Goal: Information Seeking & Learning: Learn about a topic

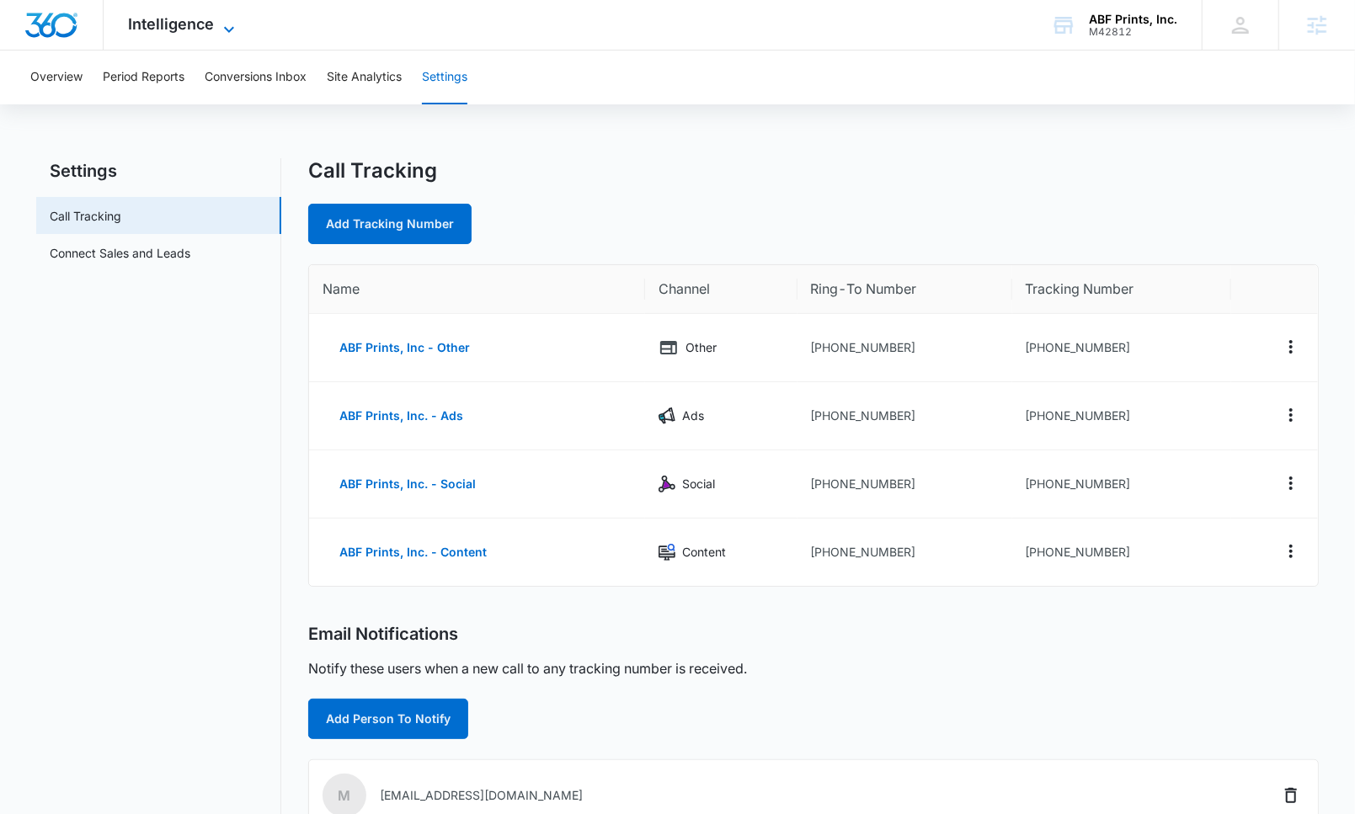
click at [191, 18] on span "Intelligence" at bounding box center [172, 24] width 86 height 18
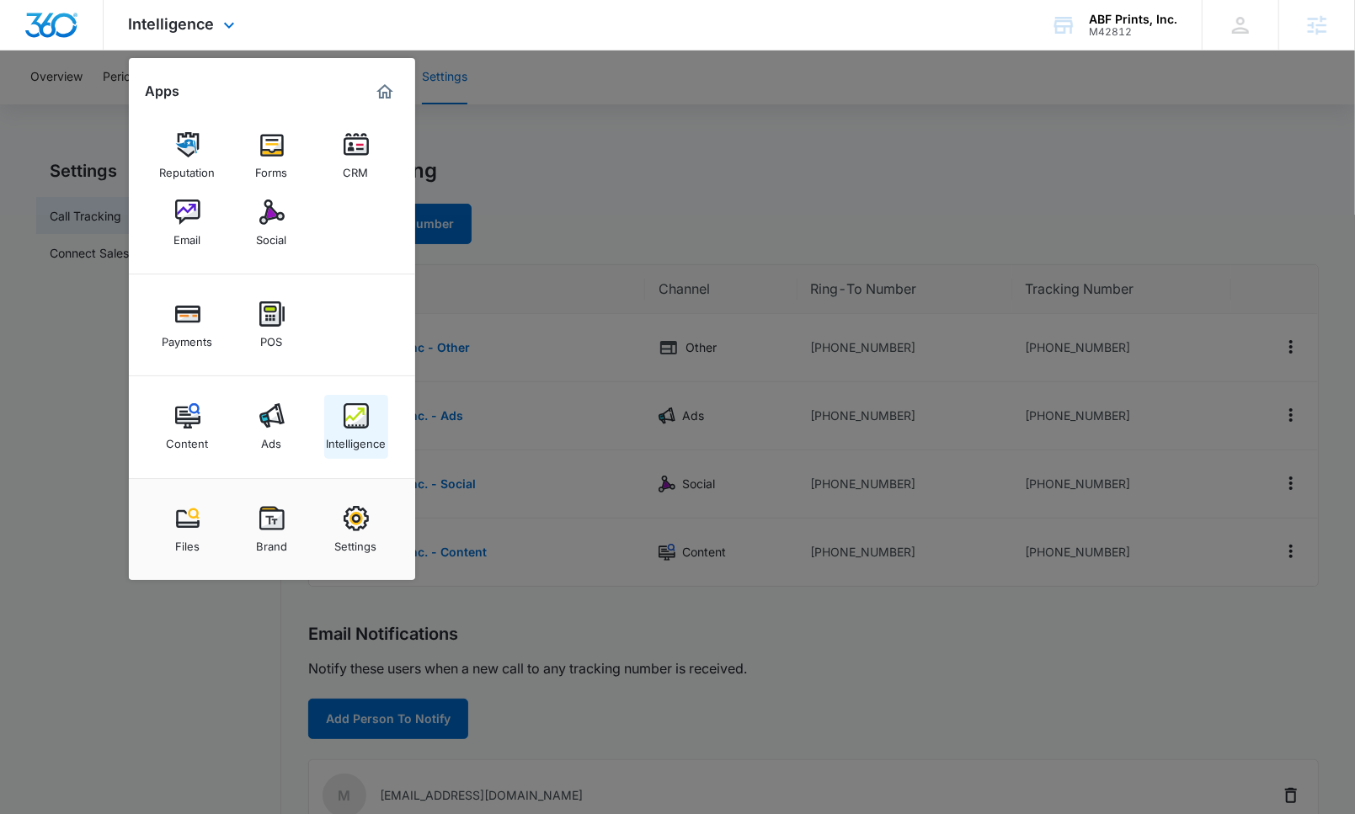
click at [339, 431] on div "Intelligence" at bounding box center [356, 440] width 60 height 22
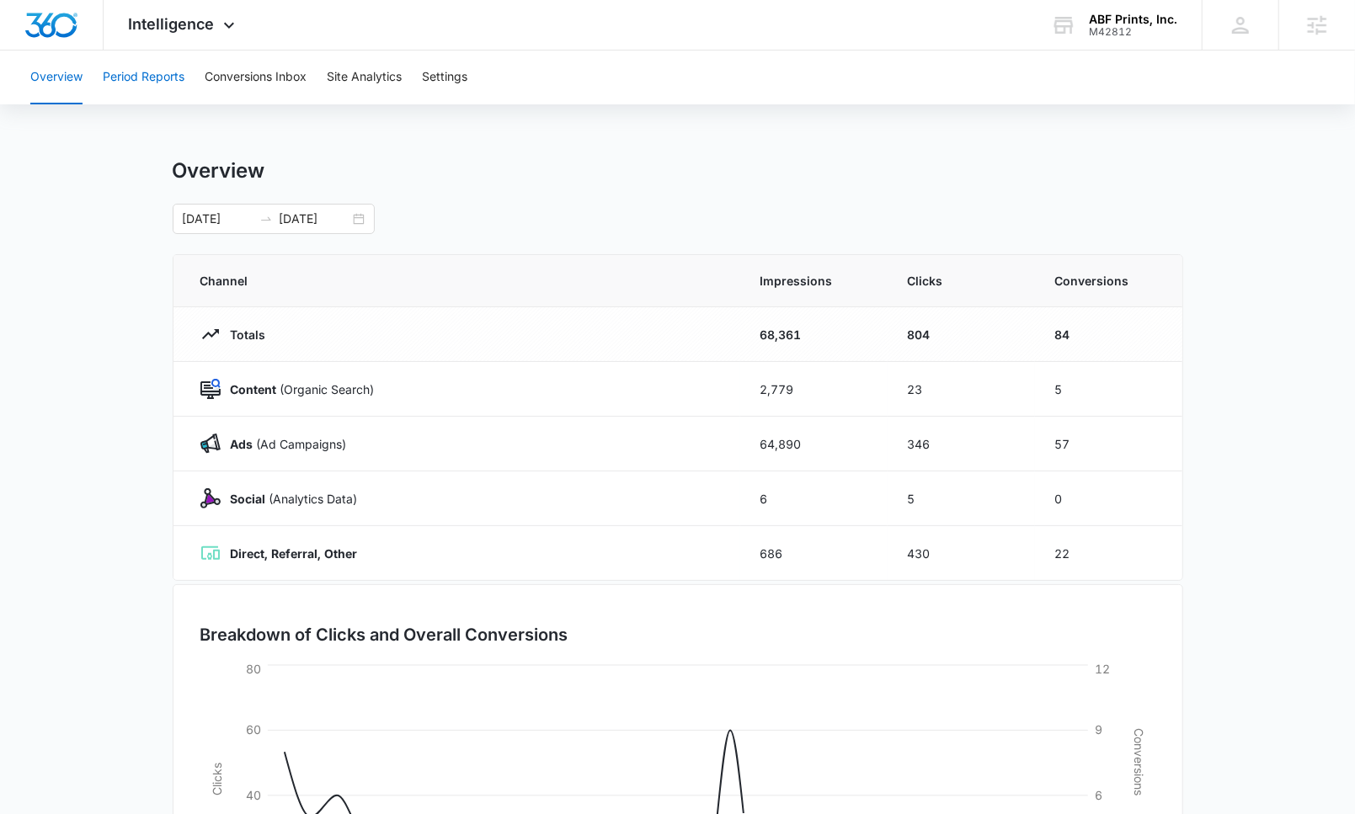
click at [157, 86] on button "Period Reports" at bounding box center [144, 78] width 82 height 54
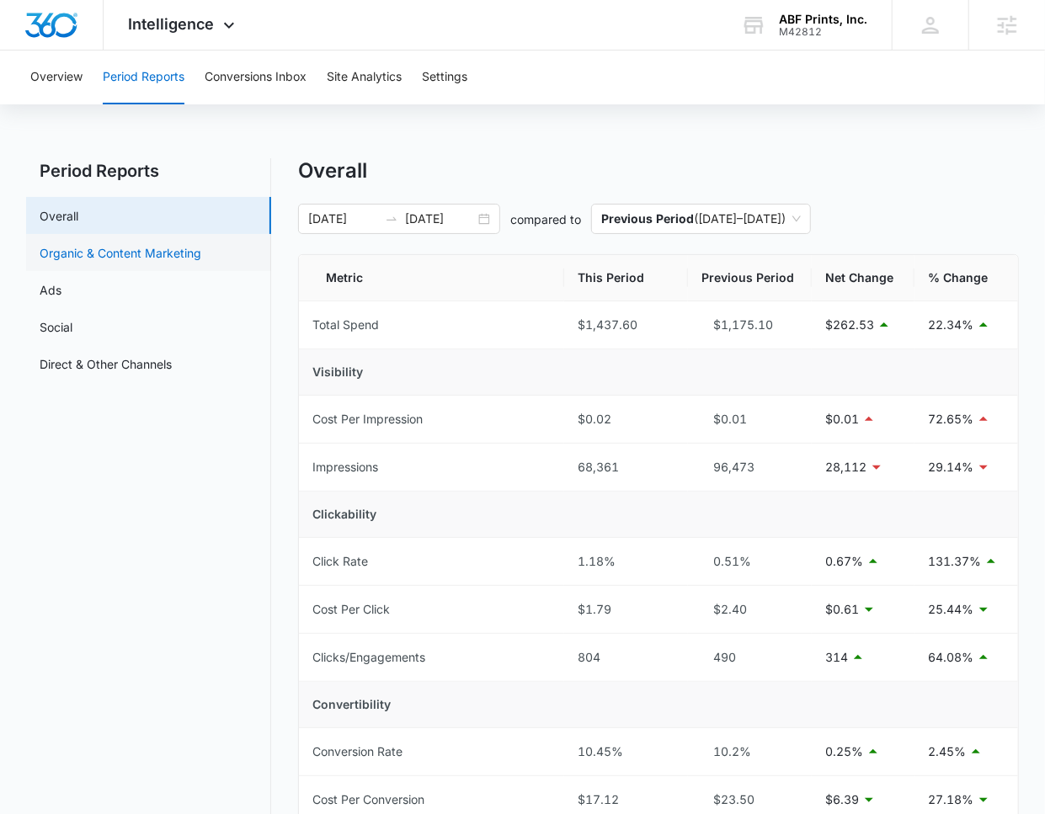
click at [149, 248] on link "Organic & Content Marketing" at bounding box center [121, 253] width 162 height 18
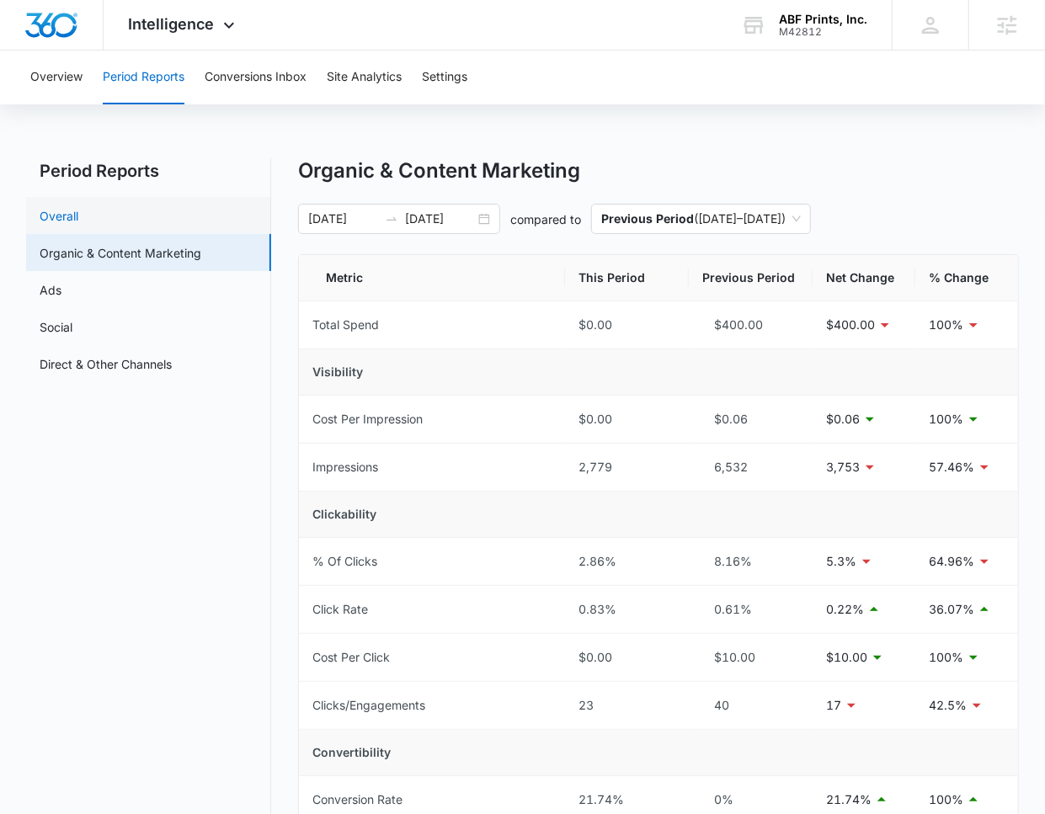
click at [78, 210] on link "Overall" at bounding box center [59, 216] width 39 height 18
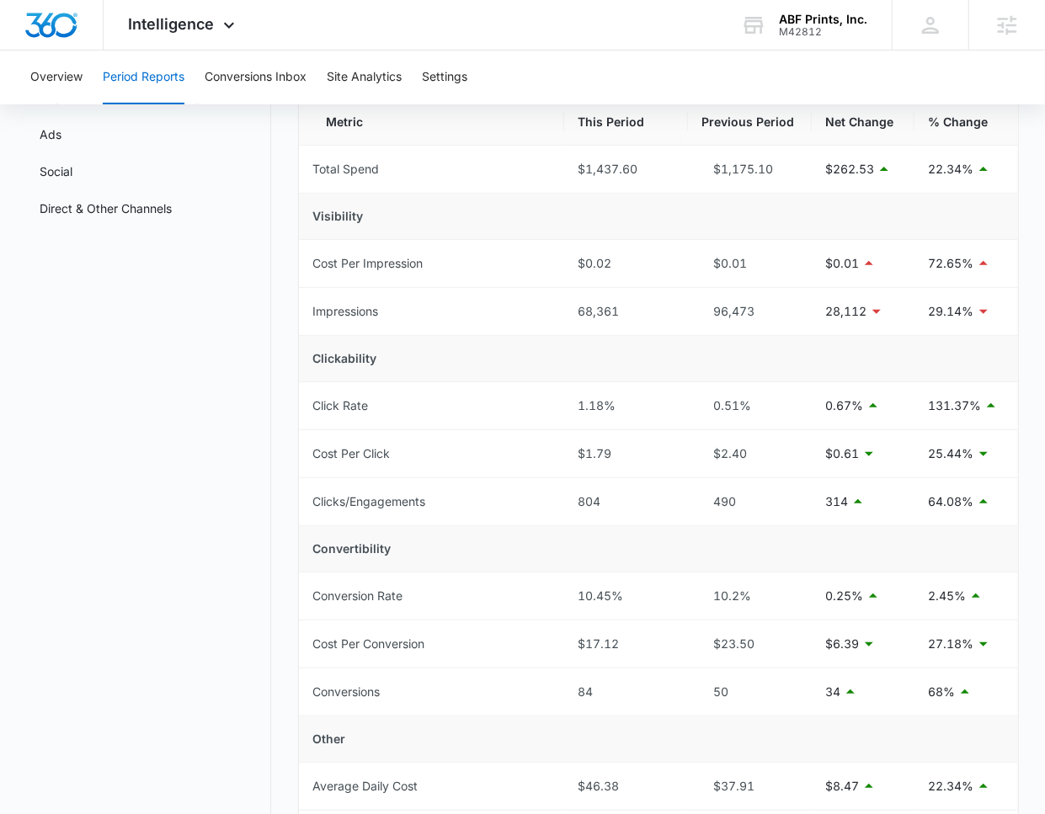
scroll to position [130, 0]
